Goal: Information Seeking & Learning: Learn about a topic

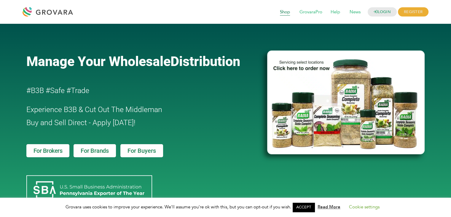
click at [284, 11] on span "Shop" at bounding box center [285, 12] width 18 height 11
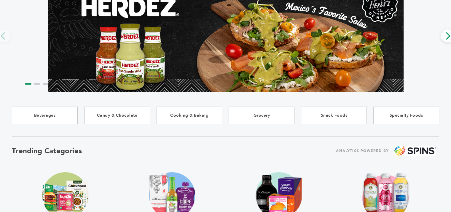
drag, startPoint x: 453, startPoint y: 47, endPoint x: 453, endPoint y: 62, distance: 14.2
click at [451, 62] on html "****** 0 0 Buyer Registration Brand Registration Login Select Language ​ ▼ Menu…" at bounding box center [225, 44] width 451 height 212
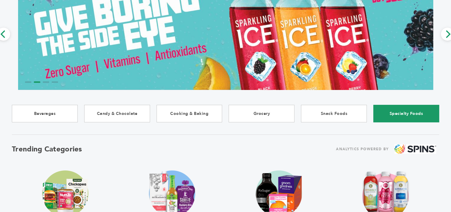
click at [411, 112] on link "Specialty Foods" at bounding box center [406, 113] width 66 height 17
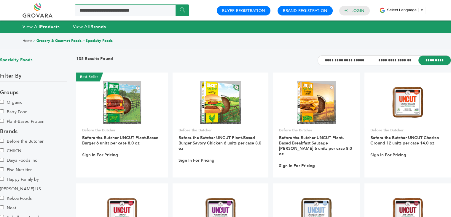
click at [148, 9] on input "Search a product or brand..." at bounding box center [132, 10] width 114 height 12
click at [136, 11] on input "Search a product or brand..." at bounding box center [132, 10] width 114 height 12
click at [245, 48] on div "Home > Grocery & Gourmet Foods > Specialty Foods" at bounding box center [225, 41] width 451 height 16
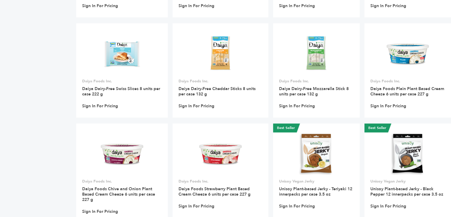
scroll to position [1192, 0]
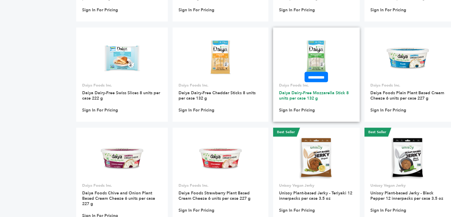
click at [309, 90] on link "Daiya Dairy-Free Mozzarella Stick 8 units per case 132 g" at bounding box center [314, 95] width 70 height 11
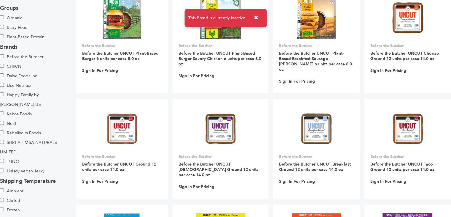
scroll to position [89, 0]
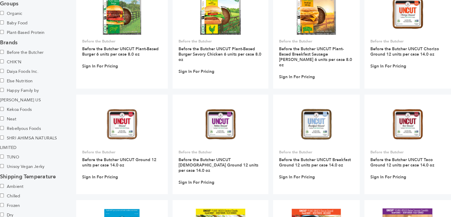
click at [2, 201] on label "Frozen" at bounding box center [21, 205] width 42 height 9
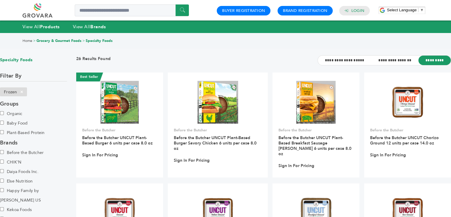
click at [100, 40] on link "Specialty Foods" at bounding box center [99, 40] width 27 height 5
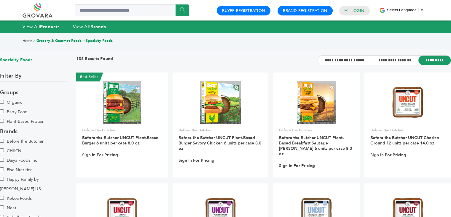
click at [29, 39] on link "Home" at bounding box center [28, 40] width 10 height 5
click at [29, 40] on link "Home" at bounding box center [28, 40] width 10 height 5
click at [250, 10] on link "Buyer Registration" at bounding box center [243, 10] width 43 height 5
click at [299, 11] on link "Brand Registration" at bounding box center [305, 10] width 44 height 5
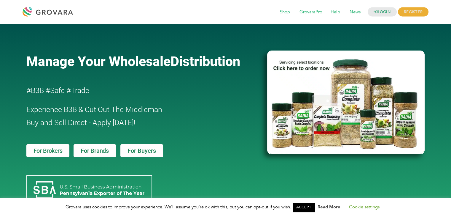
click at [90, 152] on span "For Brands" at bounding box center [95, 150] width 28 height 6
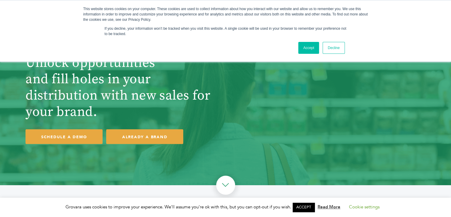
click at [403, 23] on div "This website stores cookies on your computer. These cookies are used to collect…" at bounding box center [225, 31] width 451 height 62
